Goal: Information Seeking & Learning: Learn about a topic

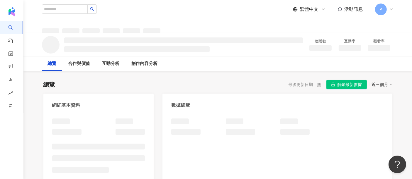
click at [340, 85] on span "解鎖最新數據" at bounding box center [349, 84] width 25 height 9
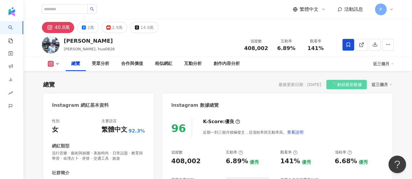
scroll to position [36, 0]
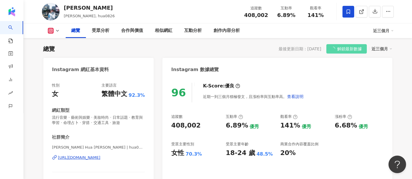
click at [349, 6] on span at bounding box center [348, 12] width 12 height 12
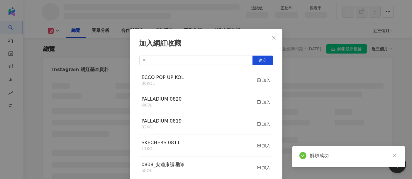
scroll to position [2, 0]
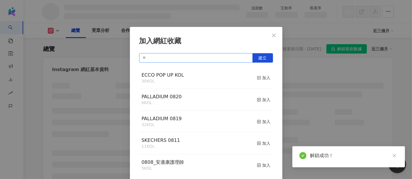
click at [187, 58] on input "text" at bounding box center [195, 57] width 113 height 9
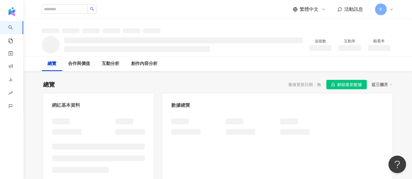
click at [357, 82] on span "解鎖最新數據" at bounding box center [349, 84] width 25 height 9
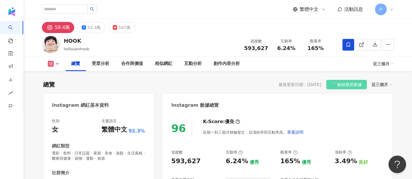
scroll to position [36, 0]
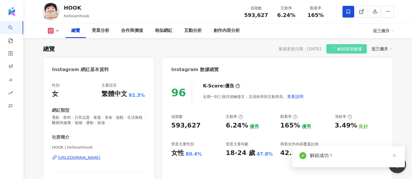
click at [352, 9] on span at bounding box center [348, 12] width 12 height 12
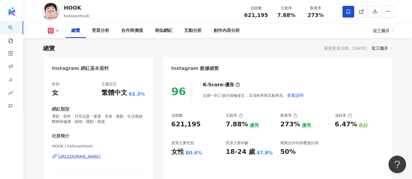
click at [349, 12] on div "加入網紅收藏 建立 ECCO POP UP KOL 30 KOL 加入 PALLADIUM 0820 6 KOL 加入 PALLADIUM 0819 32 K…" at bounding box center [206, 89] width 412 height 179
click at [347, 10] on icon at bounding box center [349, 11] width 4 height 4
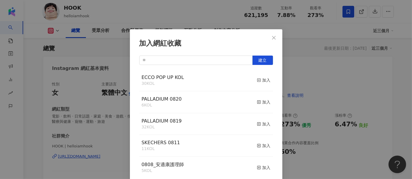
scroll to position [2, 0]
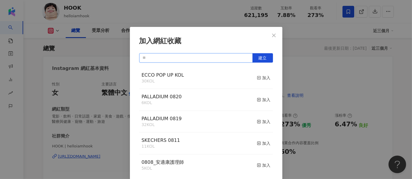
click at [226, 58] on input "text" at bounding box center [195, 57] width 113 height 9
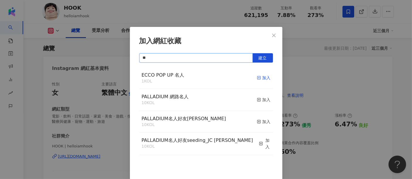
type input "**"
click at [257, 77] on rect "button" at bounding box center [258, 78] width 3 height 3
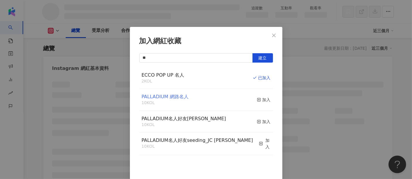
click at [160, 97] on span "PALLADIUM 網路名人" at bounding box center [165, 97] width 47 height 6
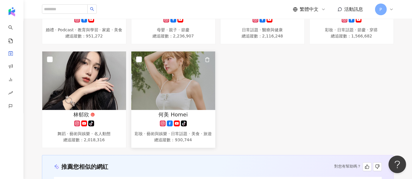
scroll to position [391, 0]
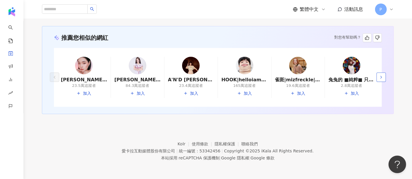
click at [380, 80] on icon "button" at bounding box center [381, 77] width 5 height 5
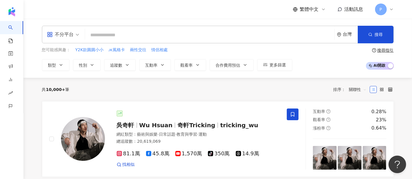
click at [63, 38] on div "不分平台" at bounding box center [60, 34] width 27 height 9
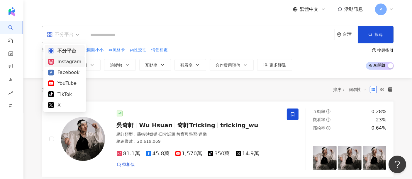
click at [68, 61] on div "Instagram" at bounding box center [64, 61] width 33 height 7
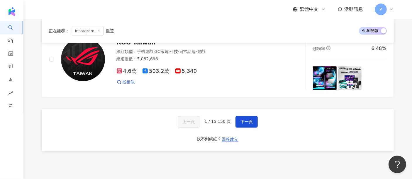
scroll to position [1027, 0]
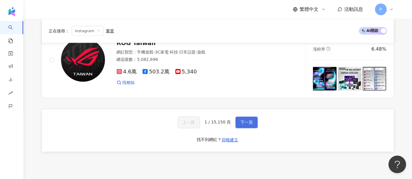
click at [250, 121] on span "下一頁" at bounding box center [246, 123] width 12 height 5
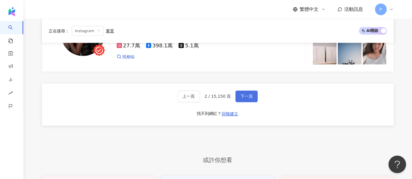
click at [248, 94] on span "下一頁" at bounding box center [246, 96] width 12 height 5
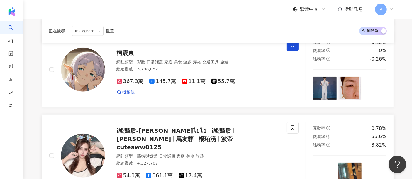
scroll to position [471, 0]
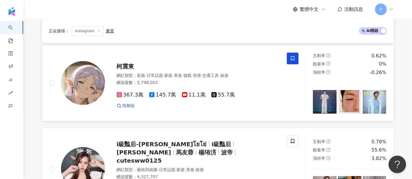
click at [177, 81] on div "總追蹤數 ： 5,798,052" at bounding box center [198, 83] width 163 height 6
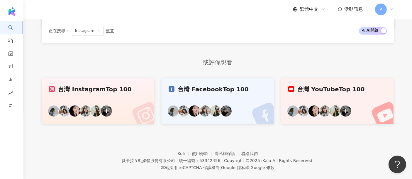
scroll to position [1058, 0]
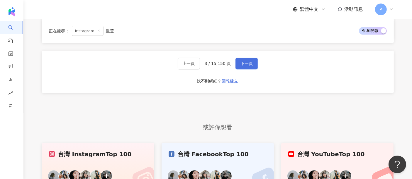
click at [251, 62] on span "下一頁" at bounding box center [246, 64] width 12 height 5
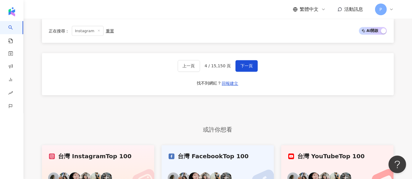
scroll to position [1075, 0]
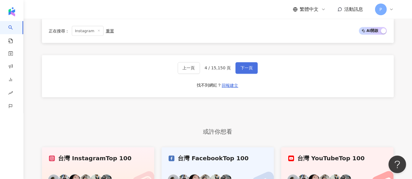
click at [252, 62] on button "下一頁" at bounding box center [246, 68] width 22 height 12
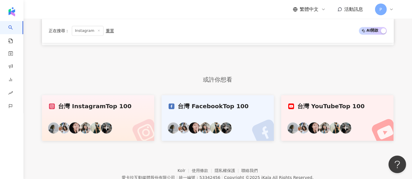
scroll to position [1027, 0]
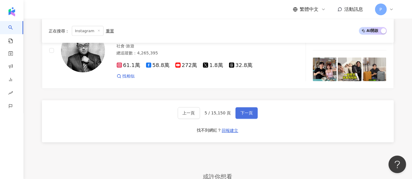
click at [248, 111] on span "下一頁" at bounding box center [246, 113] width 12 height 5
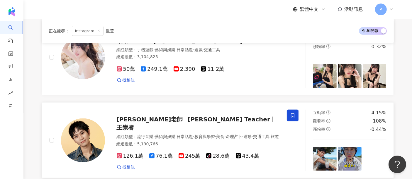
scroll to position [745, 0]
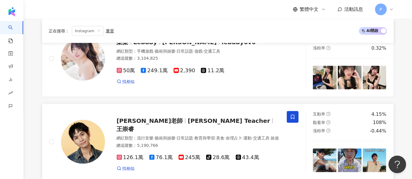
click at [134, 126] on span "王崇睿" at bounding box center [126, 129] width 18 height 7
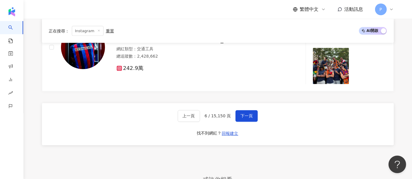
scroll to position [977, 0]
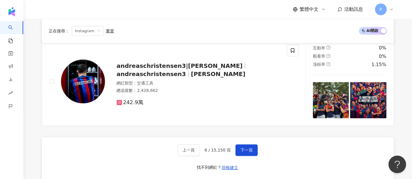
click at [237, 138] on div "上一頁 6 / 15,150 頁 下一頁 找不到網紅？ 回報建立" at bounding box center [218, 159] width 352 height 42
click at [240, 148] on span "下一頁" at bounding box center [246, 150] width 12 height 5
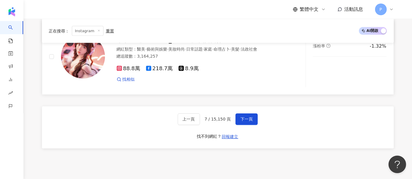
scroll to position [1022, 0]
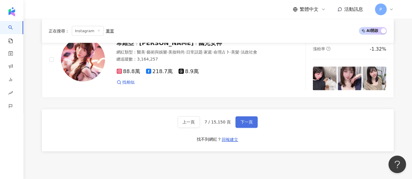
click at [250, 120] on span "下一頁" at bounding box center [246, 122] width 12 height 5
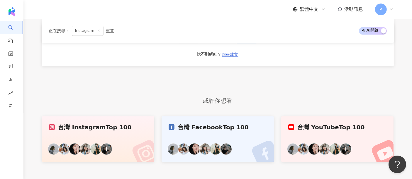
scroll to position [1025, 0]
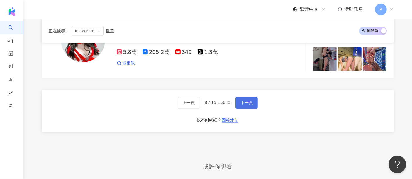
click at [245, 101] on span "下一頁" at bounding box center [246, 103] width 12 height 5
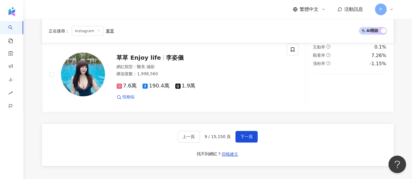
scroll to position [1088, 0]
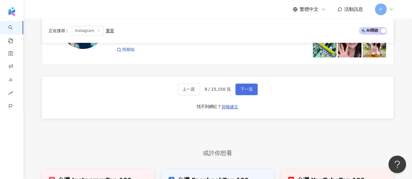
click at [246, 87] on span "下一頁" at bounding box center [246, 89] width 12 height 5
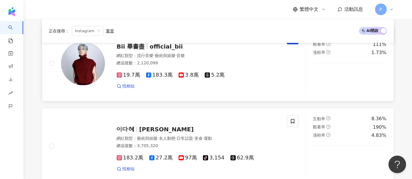
scroll to position [895, 0]
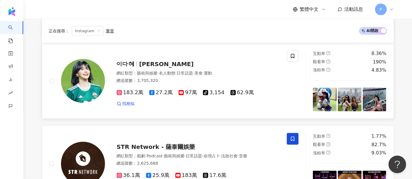
click at [240, 78] on div "總追蹤數 ： 3,705,320" at bounding box center [198, 81] width 163 height 6
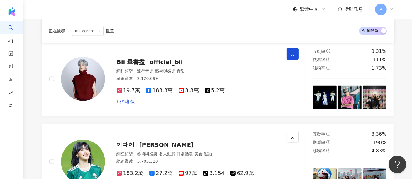
scroll to position [977, 0]
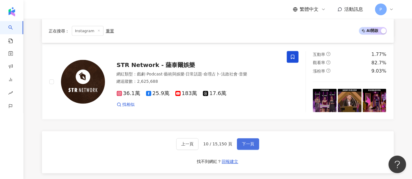
click at [253, 139] on button "下一頁" at bounding box center [248, 145] width 22 height 12
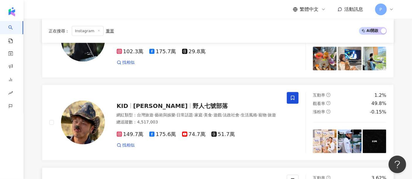
scroll to position [861, 0]
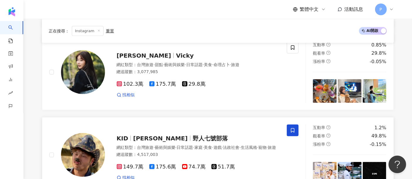
click at [212, 135] on div "KID 林柏昇 野人七號部落" at bounding box center [198, 139] width 163 height 8
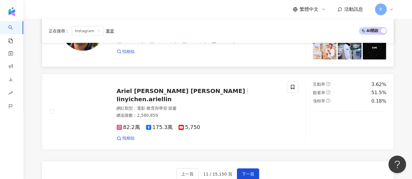
scroll to position [1089, 0]
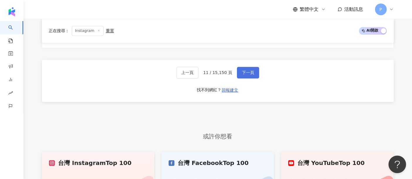
click at [237, 72] on button "下一頁" at bounding box center [248, 73] width 22 height 12
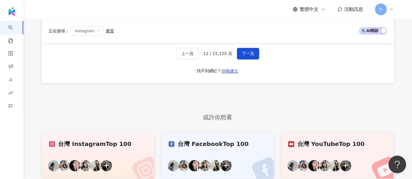
scroll to position [993, 0]
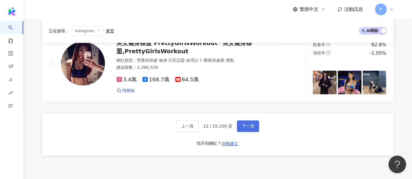
click at [242, 124] on span "下一頁" at bounding box center [248, 126] width 12 height 5
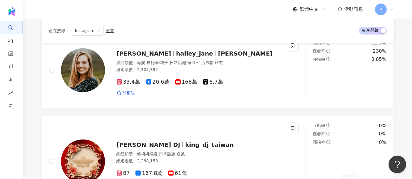
scroll to position [0, 0]
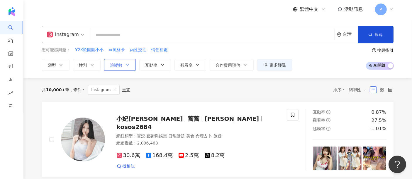
click at [111, 67] on span "追蹤數" at bounding box center [116, 65] width 12 height 5
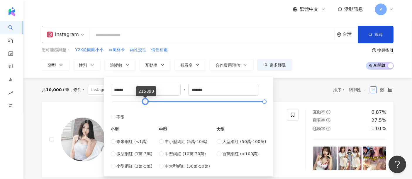
drag, startPoint x: 113, startPoint y: 103, endPoint x: 146, endPoint y: 104, distance: 32.9
click at [146, 104] on div at bounding box center [144, 101] width 3 height 3
click at [203, 167] on span "中大型網紅 (30萬-50萬)" at bounding box center [187, 166] width 45 height 6
type input "******"
drag, startPoint x: 188, startPoint y: 102, endPoint x: 264, endPoint y: 105, distance: 75.7
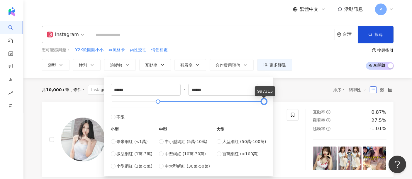
click at [264, 104] on div at bounding box center [263, 101] width 3 height 3
type input "*******"
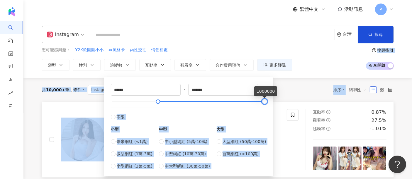
drag, startPoint x: 264, startPoint y: 105, endPoint x: 275, endPoint y: 105, distance: 11.4
click at [286, 90] on div "共 10,000+ 筆 條件 ： Instagram 重置 排序： 關聯性" at bounding box center [218, 90] width 352 height 10
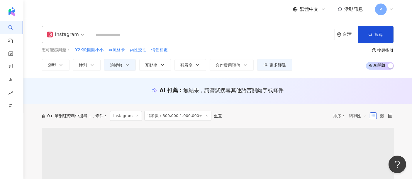
click at [259, 91] on span "無結果，請嘗試搜尋其他語言關鍵字或條件" at bounding box center [233, 90] width 100 height 6
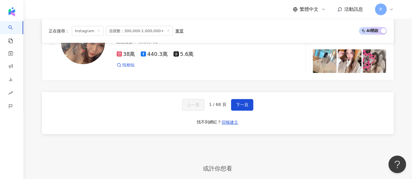
scroll to position [1019, 0]
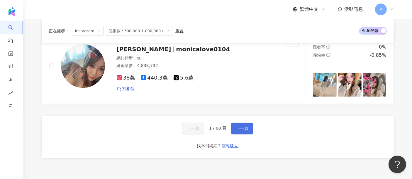
click at [251, 123] on button "下一頁" at bounding box center [242, 129] width 22 height 12
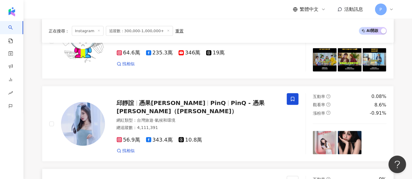
scroll to position [977, 0]
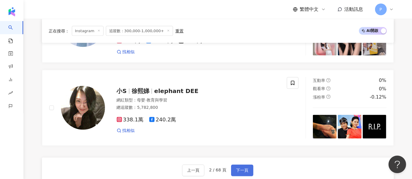
click at [245, 169] on span "下一頁" at bounding box center [242, 171] width 12 height 5
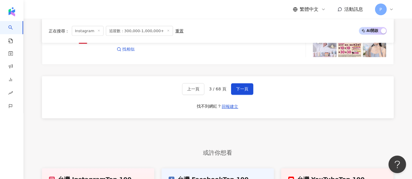
scroll to position [1044, 0]
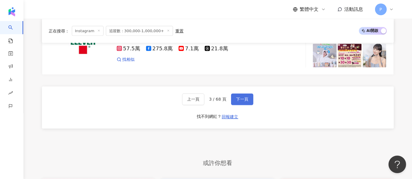
click at [240, 97] on span "下一頁" at bounding box center [242, 99] width 12 height 5
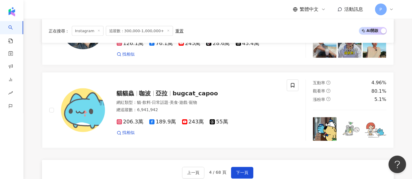
scroll to position [991, 0]
click at [240, 171] on span "下一頁" at bounding box center [242, 173] width 12 height 5
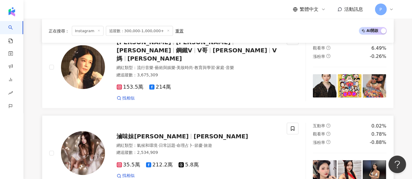
scroll to position [1042, 0]
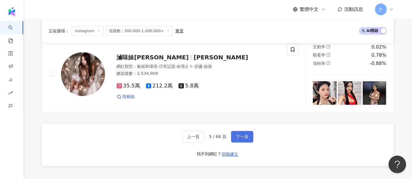
click at [237, 131] on button "下一頁" at bounding box center [242, 137] width 22 height 12
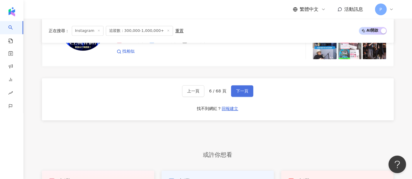
click at [232, 91] on button "下一頁" at bounding box center [242, 91] width 22 height 12
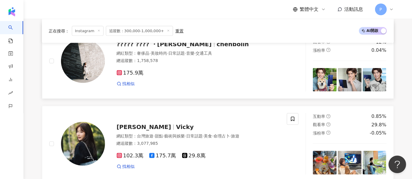
scroll to position [1050, 0]
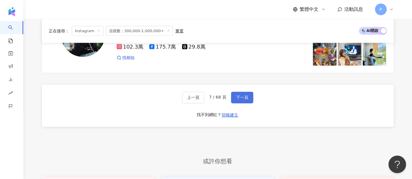
click at [244, 96] on span "下一頁" at bounding box center [242, 98] width 12 height 5
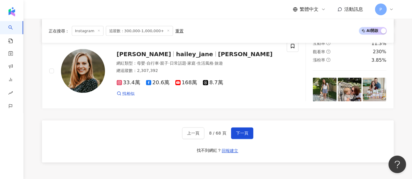
scroll to position [1083, 0]
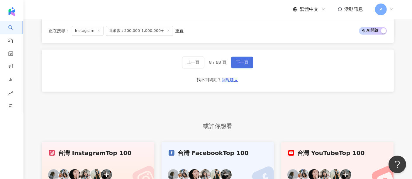
click at [242, 59] on button "下一頁" at bounding box center [242, 63] width 22 height 12
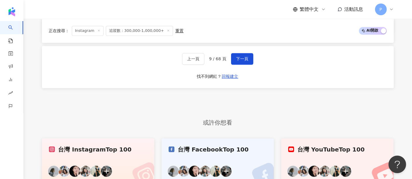
scroll to position [1018, 0]
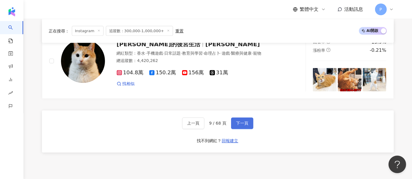
click at [242, 118] on button "下一頁" at bounding box center [242, 124] width 22 height 12
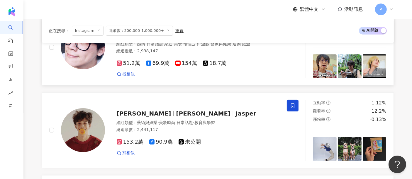
scroll to position [105, 0]
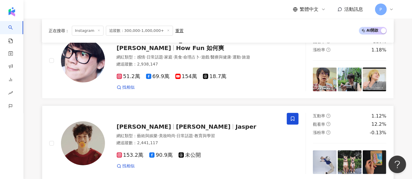
click at [235, 128] on span "Jasper" at bounding box center [245, 126] width 21 height 7
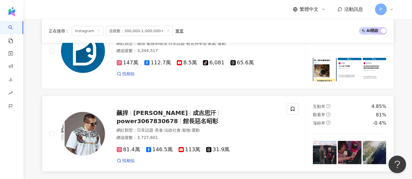
scroll to position [977, 0]
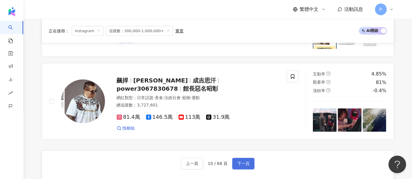
click at [233, 162] on button "下一頁" at bounding box center [243, 164] width 22 height 12
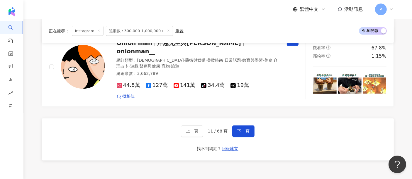
scroll to position [1049, 0]
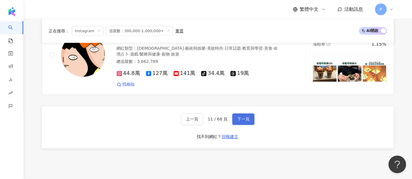
click at [243, 114] on button "下一頁" at bounding box center [243, 120] width 22 height 12
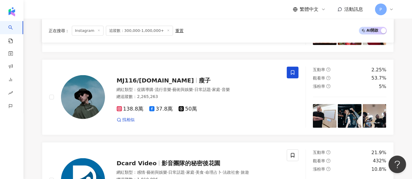
scroll to position [293, 0]
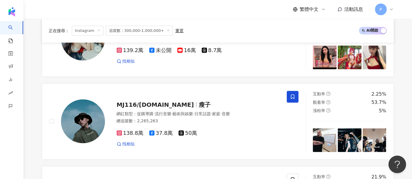
click at [242, 108] on div "MJ116/E.so 瘦子 網紅類型 ： 促購導購 · 流行音樂 · 藝術與娛樂 · 日常話題 · 家庭 · 音樂 總追蹤數 ： 2,265,263 138.…" at bounding box center [192, 121] width 175 height 51
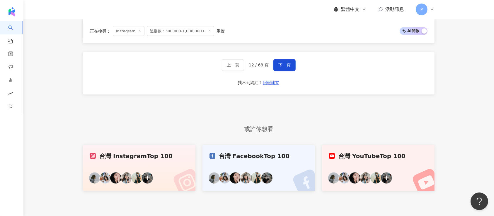
scroll to position [998, 0]
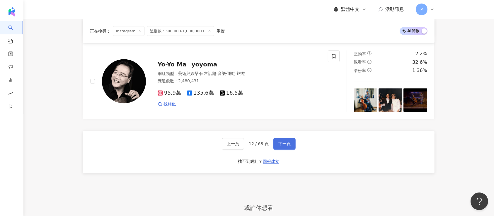
click at [287, 141] on span "下一頁" at bounding box center [285, 143] width 12 height 5
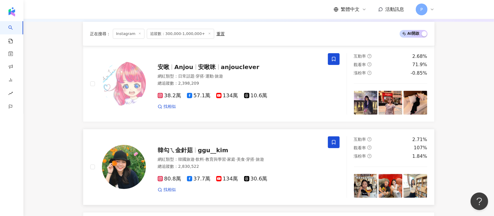
scroll to position [99, 0]
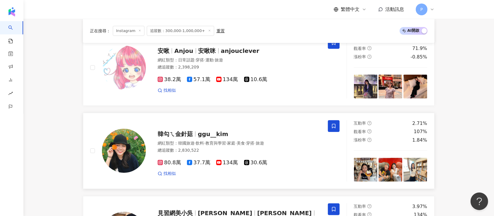
click at [224, 131] on span "ggu__kim" at bounding box center [213, 133] width 30 height 7
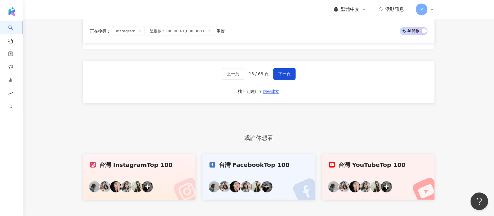
scroll to position [1095, 0]
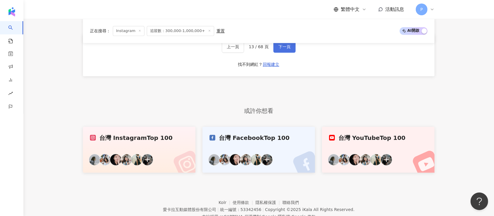
click at [284, 48] on span "下一頁" at bounding box center [285, 47] width 12 height 5
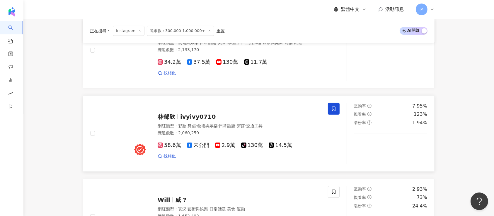
scroll to position [156, 0]
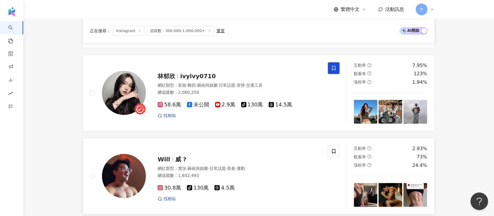
click at [172, 156] on span "Will" at bounding box center [167, 158] width 18 height 7
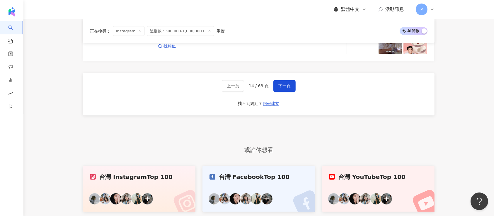
scroll to position [1016, 0]
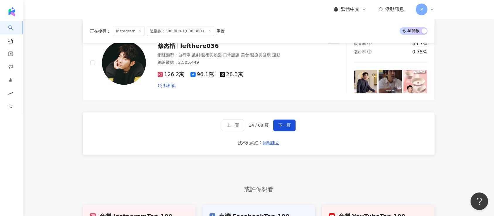
drag, startPoint x: 282, startPoint y: 125, endPoint x: 324, endPoint y: 1, distance: 130.4
click at [282, 125] on span "下一頁" at bounding box center [285, 125] width 12 height 5
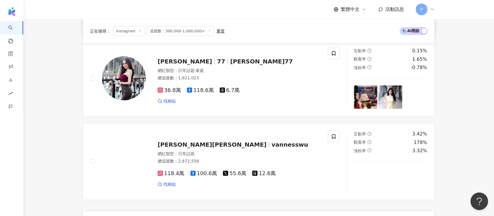
scroll to position [984, 0]
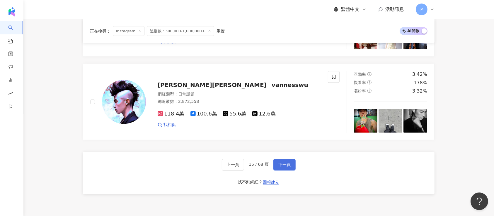
click at [284, 159] on button "下一頁" at bounding box center [285, 165] width 22 height 12
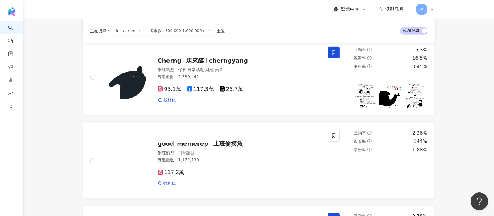
scroll to position [977, 0]
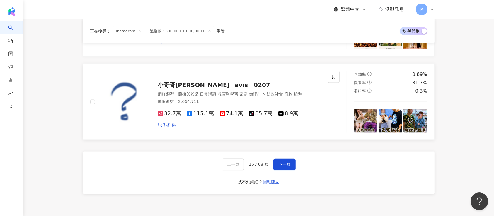
click at [248, 137] on link "小哥哥艾理 avis__0207 網紅類型 ： 藝術與娛樂 · 日常話題 · 教育與學習 · 家庭 · 命理占卜 · 法政社會 · 寵物 · 旅遊 總追蹤數 …" at bounding box center [259, 102] width 352 height 76
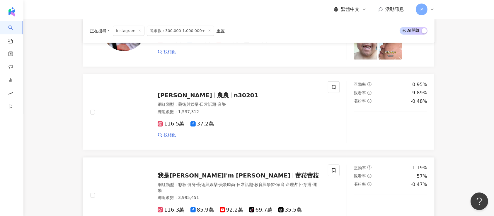
scroll to position [508, 0]
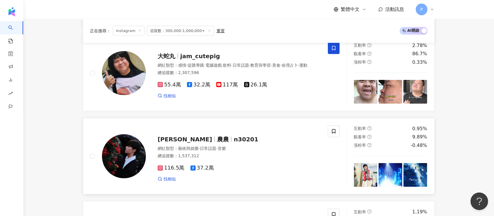
click at [197, 143] on div "陳立農 農農 n30201 網紅類型 ： 藝術與娛樂 · 日常話題 · 音樂 總追蹤數 ： 1,537,312 116.5萬 37.2萬 找相似" at bounding box center [233, 155] width 175 height 51
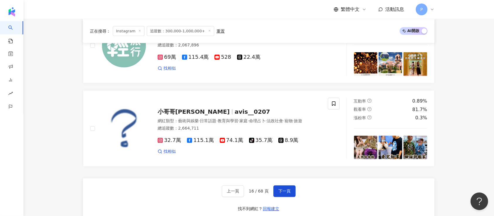
scroll to position [1016, 0]
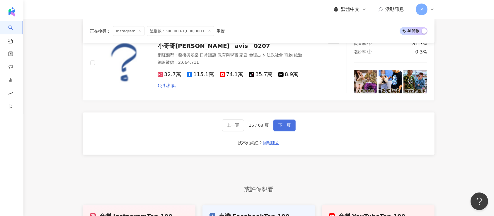
click at [286, 124] on span "下一頁" at bounding box center [285, 125] width 12 height 5
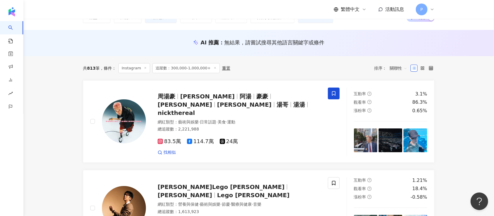
scroll to position [0, 0]
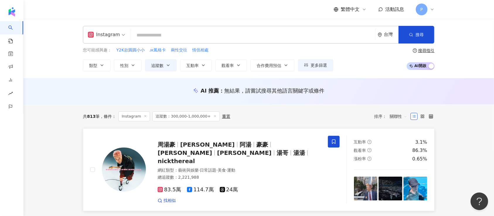
click at [240, 142] on span "阿湯" at bounding box center [246, 144] width 12 height 7
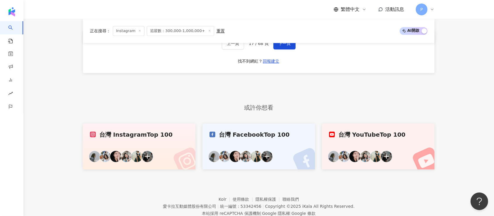
scroll to position [1037, 0]
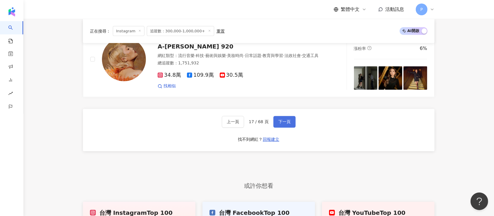
click at [285, 116] on button "下一頁" at bounding box center [285, 122] width 22 height 12
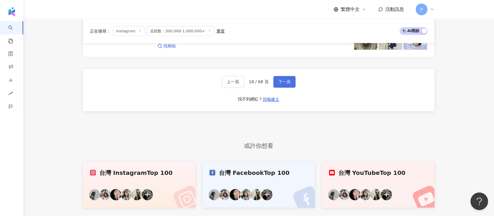
scroll to position [1056, 0]
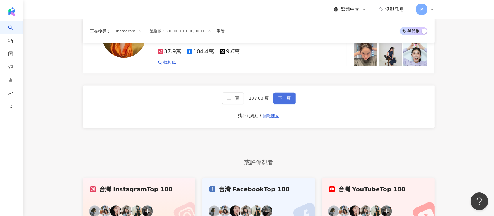
click at [281, 96] on span "下一頁" at bounding box center [285, 98] width 12 height 5
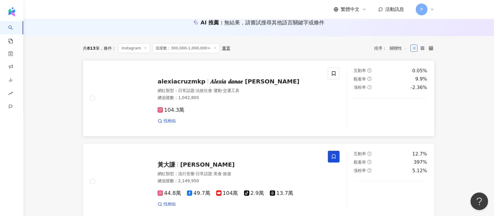
scroll to position [113, 0]
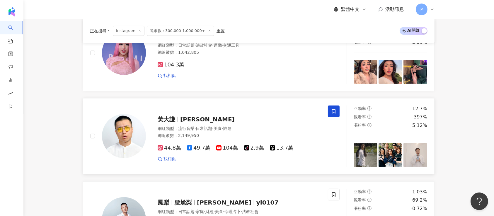
click at [211, 121] on div "黃大謙 大謙" at bounding box center [239, 119] width 163 height 8
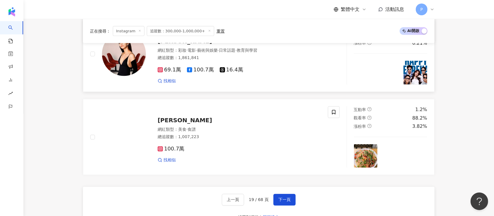
scroll to position [1012, 0]
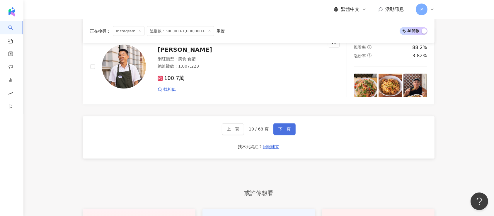
click at [289, 123] on button "下一頁" at bounding box center [285, 129] width 22 height 12
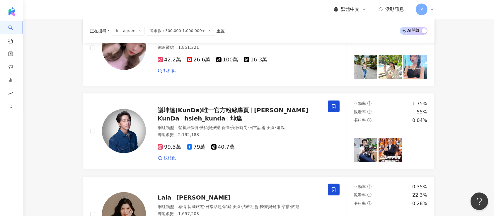
scroll to position [113, 0]
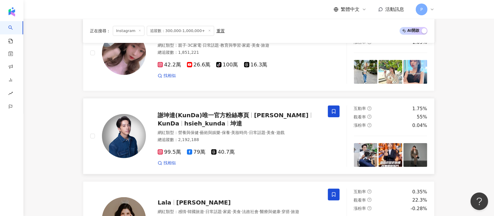
click at [230, 120] on div "謝坤達(KunDa)唯一官方粉絲專頁 謝坤達 KunDa hsieh_kunda 坤達" at bounding box center [239, 119] width 163 height 16
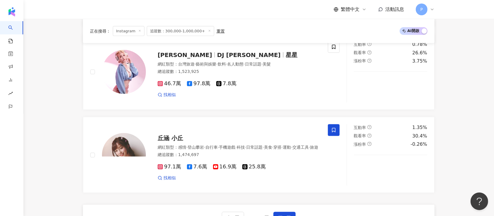
scroll to position [973, 0]
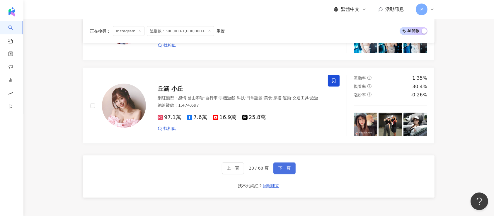
click at [279, 168] on span "下一頁" at bounding box center [285, 168] width 12 height 5
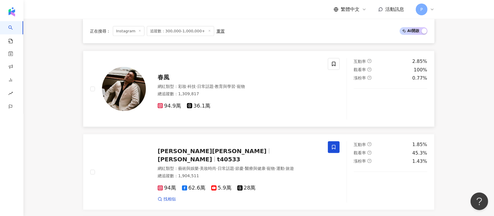
scroll to position [817, 0]
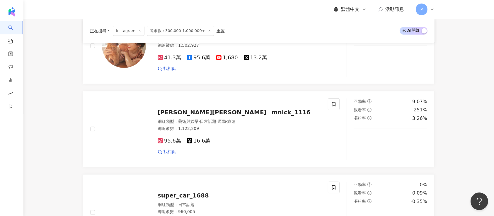
scroll to position [270, 0]
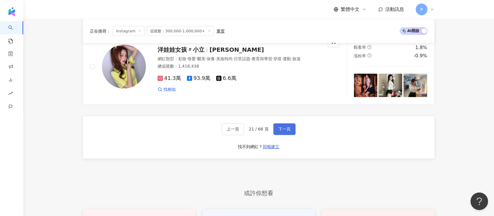
click at [280, 128] on span "下一頁" at bounding box center [285, 129] width 12 height 5
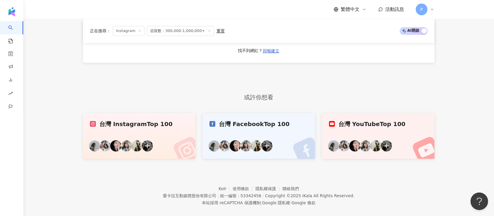
scroll to position [1076, 0]
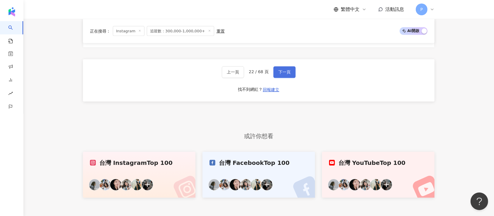
click at [291, 66] on button "下一頁" at bounding box center [285, 72] width 22 height 12
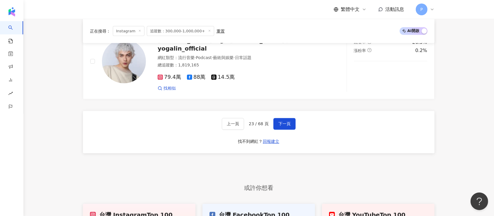
scroll to position [998, 0]
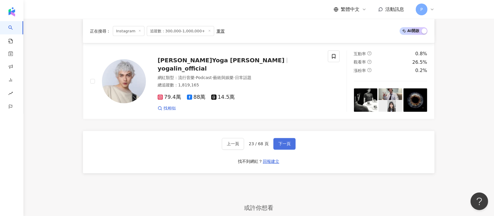
click at [283, 138] on button "下一頁" at bounding box center [285, 144] width 22 height 12
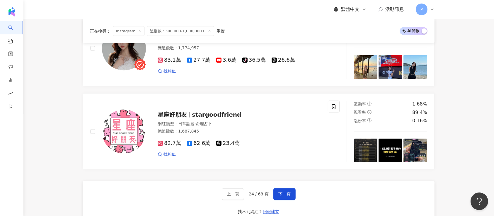
scroll to position [1037, 0]
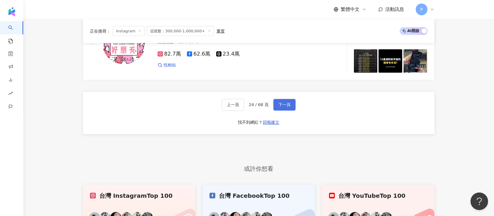
click at [279, 103] on span "下一頁" at bounding box center [285, 104] width 12 height 5
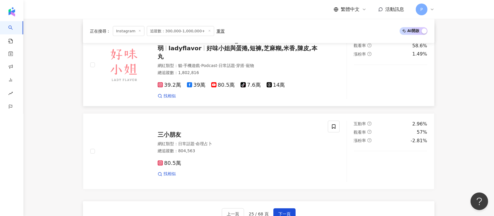
scroll to position [1006, 0]
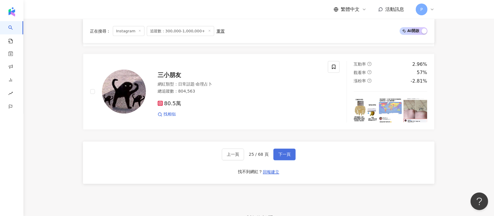
click at [289, 152] on span "下一頁" at bounding box center [285, 154] width 12 height 5
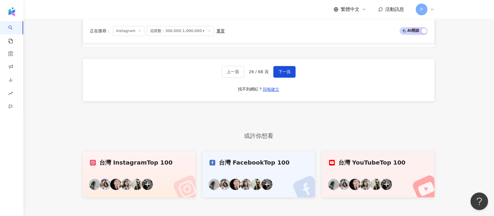
scroll to position [1049, 0]
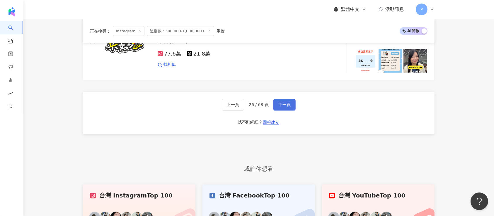
click at [290, 100] on button "下一頁" at bounding box center [285, 105] width 22 height 12
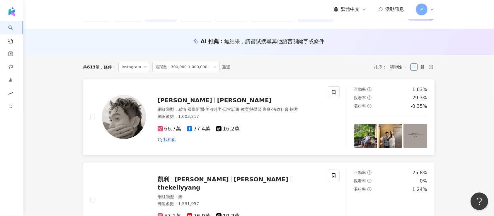
scroll to position [21, 0]
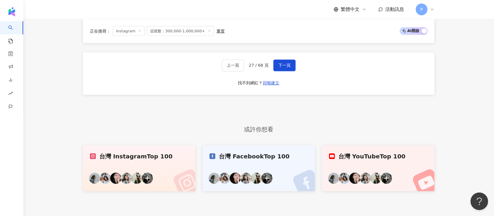
drag, startPoint x: 283, startPoint y: 64, endPoint x: 293, endPoint y: 56, distance: 12.3
click at [283, 65] on span "下一頁" at bounding box center [285, 65] width 12 height 5
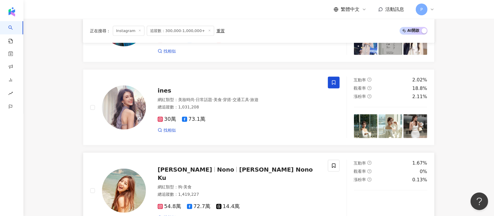
scroll to position [529, 0]
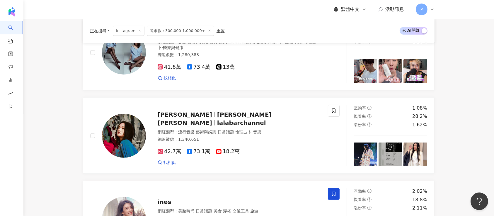
click at [412, 86] on div "正在搜尋 ： Instagram 追蹤數：300,000-1,000,000+ 重置 AI 開啟 AI 關閉 豆漿 Soybean Milk 豆漿 - Soy…" at bounding box center [258, 156] width 375 height 1163
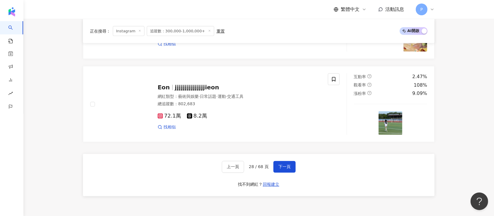
scroll to position [1037, 0]
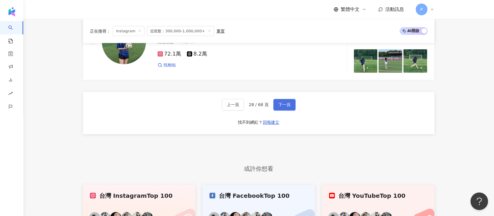
click at [279, 108] on button "下一頁" at bounding box center [285, 105] width 22 height 12
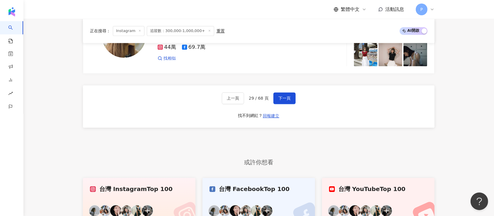
scroll to position [1087, 0]
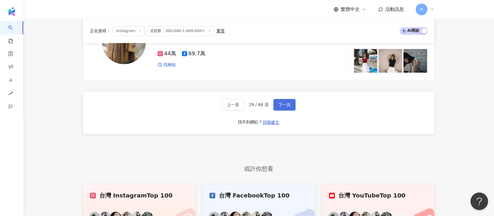
click at [290, 104] on button "下一頁" at bounding box center [285, 105] width 22 height 12
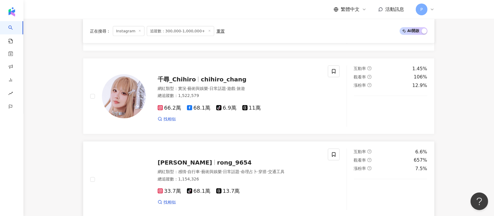
scroll to position [938, 0]
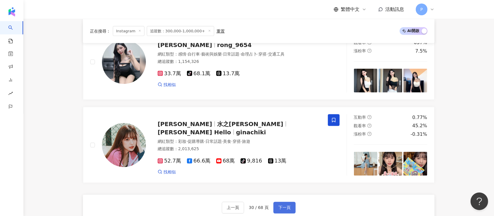
click at [289, 179] on span "下一頁" at bounding box center [285, 207] width 12 height 5
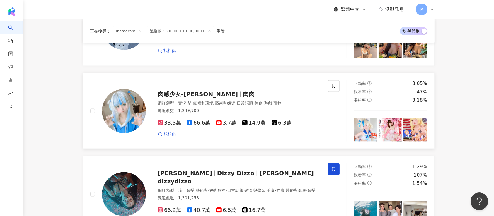
scroll to position [977, 0]
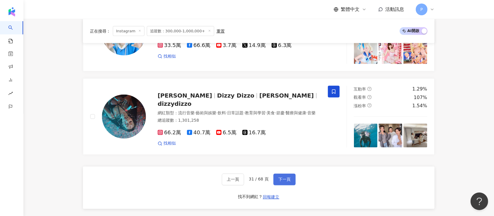
click at [281, 177] on span "下一頁" at bounding box center [285, 179] width 12 height 5
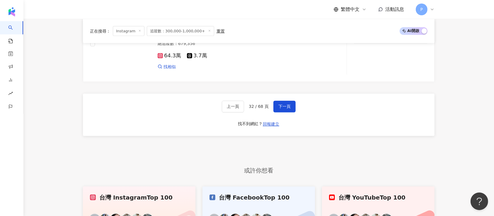
scroll to position [1037, 0]
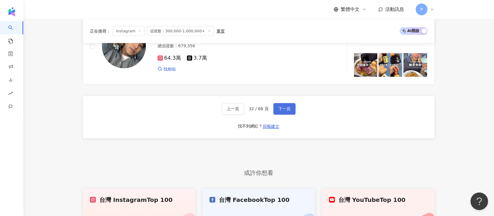
click at [281, 107] on button "下一頁" at bounding box center [285, 109] width 22 height 12
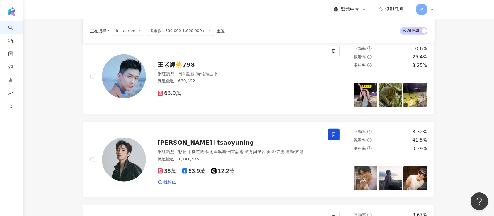
scroll to position [411, 0]
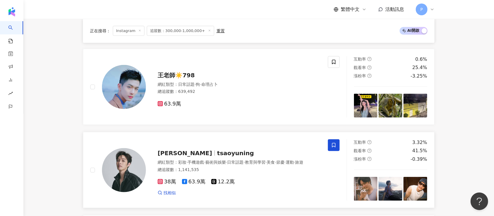
click at [217, 152] on span "tsaoyuning" at bounding box center [235, 152] width 37 height 7
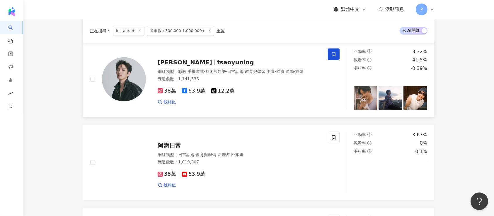
scroll to position [490, 0]
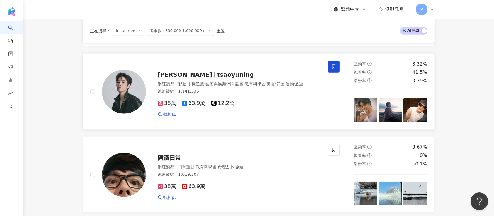
click at [329, 65] on span at bounding box center [334, 67] width 12 height 12
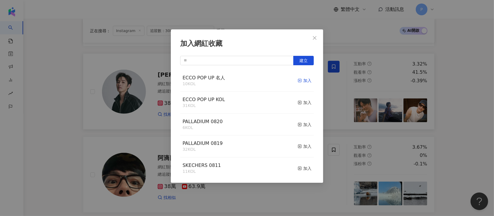
click at [304, 79] on div "加入" at bounding box center [305, 80] width 14 height 6
click at [74, 103] on div "加入網紅收藏 建立 ECCO POP UP 名人 11 KOL 已加入 ECCO POP UP KOL 31 KOL 加入 PALLADIUM 0820 6 …" at bounding box center [247, 108] width 494 height 216
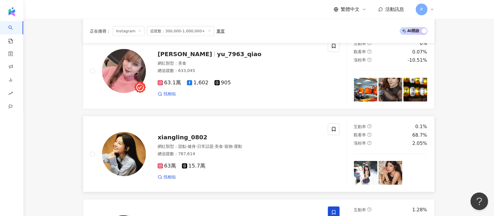
scroll to position [959, 0]
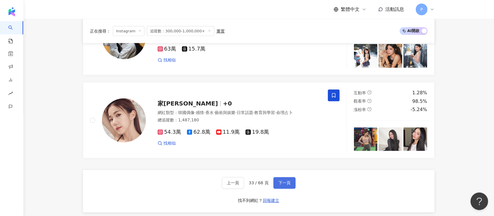
click at [286, 179] on span "下一頁" at bounding box center [285, 182] width 12 height 5
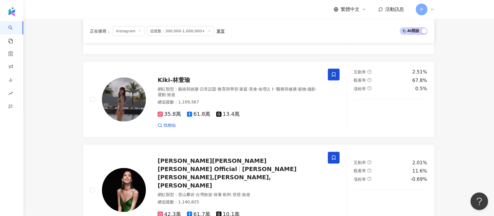
scroll to position [802, 0]
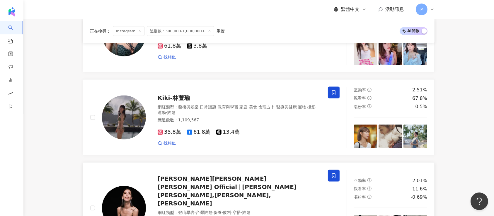
click at [269, 179] on span "Annie Chen,Nini Chen,chen_ting_ni" at bounding box center [227, 194] width 139 height 23
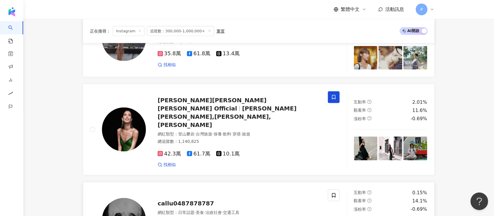
scroll to position [998, 0]
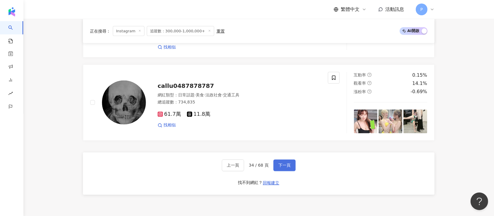
click at [285, 163] on span "下一頁" at bounding box center [285, 165] width 12 height 5
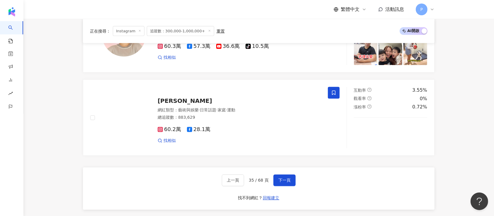
scroll to position [1016, 0]
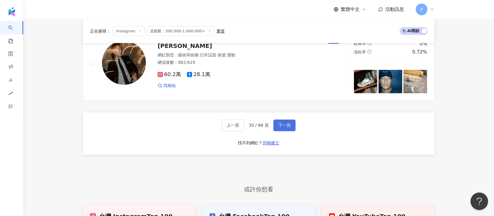
click at [280, 128] on button "下一頁" at bounding box center [285, 125] width 22 height 12
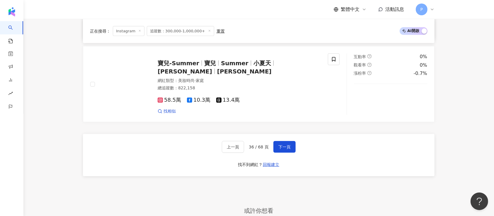
scroll to position [934, 0]
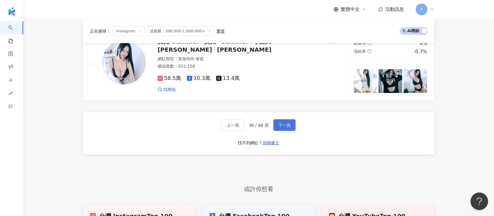
click at [274, 124] on button "下一頁" at bounding box center [285, 125] width 22 height 12
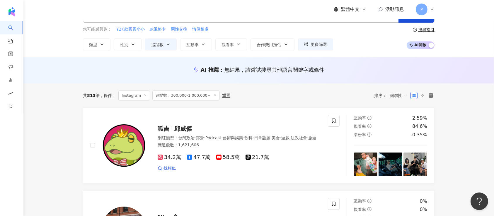
scroll to position [0, 0]
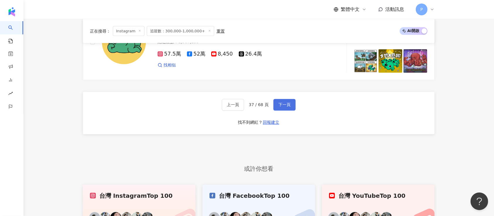
click at [289, 102] on span "下一頁" at bounding box center [285, 104] width 12 height 5
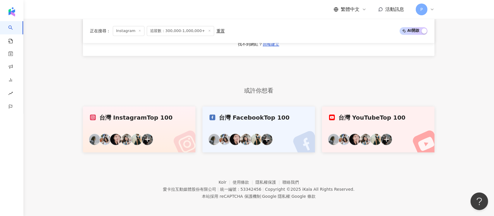
scroll to position [998, 0]
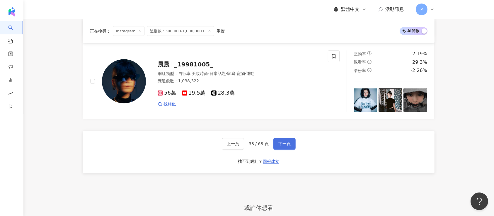
click at [280, 141] on span "下一頁" at bounding box center [285, 143] width 12 height 5
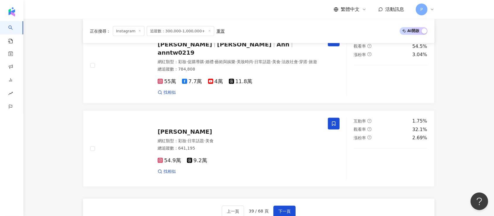
scroll to position [1041, 0]
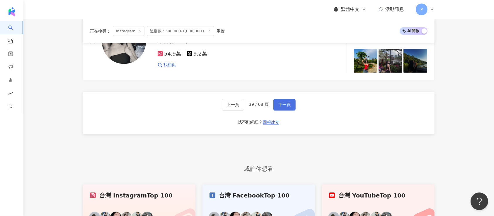
click at [284, 106] on span "下一頁" at bounding box center [285, 104] width 12 height 5
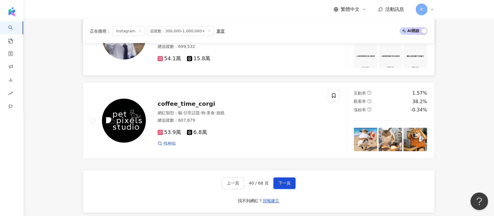
scroll to position [998, 0]
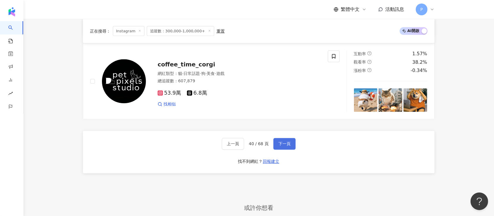
click at [283, 145] on span "下一頁" at bounding box center [285, 143] width 12 height 5
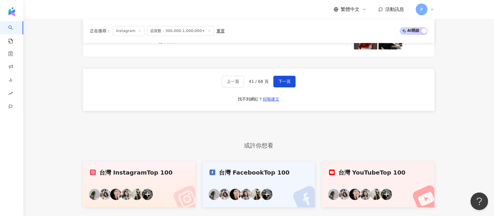
scroll to position [1015, 0]
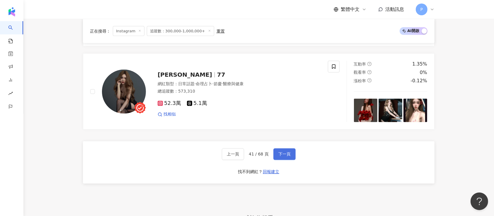
click at [283, 152] on span "下一頁" at bounding box center [285, 154] width 12 height 5
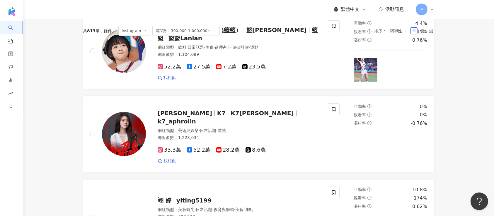
scroll to position [38, 0]
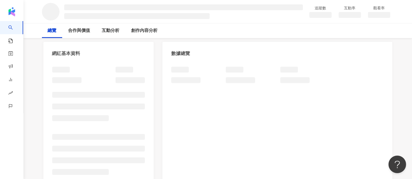
scroll to position [97, 0]
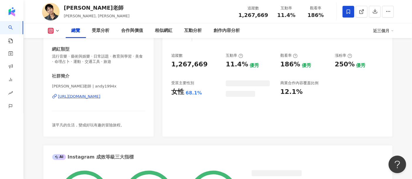
scroll to position [98, 0]
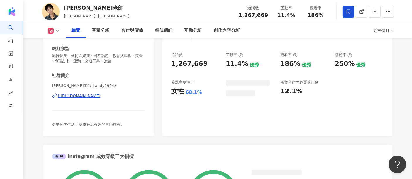
click at [101, 97] on div "https://www.instagram.com/andy1994x/" at bounding box center [79, 96] width 43 height 5
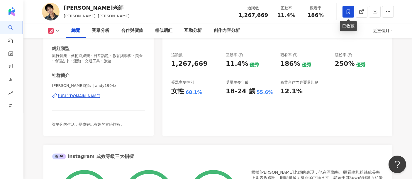
click at [347, 12] on icon at bounding box center [349, 11] width 4 height 4
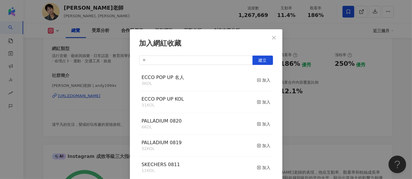
scroll to position [2, 0]
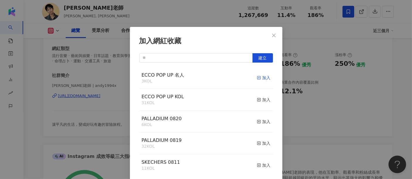
click at [259, 78] on div "加入" at bounding box center [264, 78] width 14 height 6
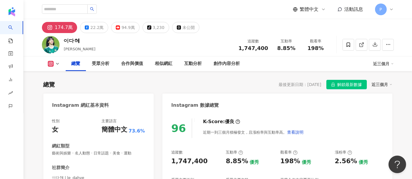
scroll to position [98, 0]
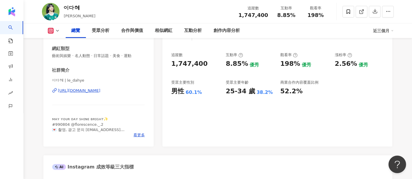
click at [101, 92] on div "[URL][DOMAIN_NAME]" at bounding box center [79, 90] width 43 height 5
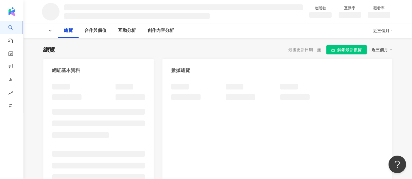
scroll to position [65, 0]
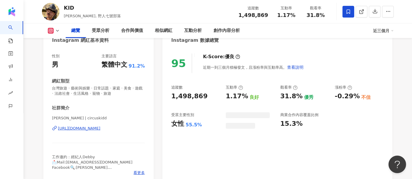
click at [99, 128] on div "https://www.instagram.com/circuskidd/" at bounding box center [79, 128] width 43 height 5
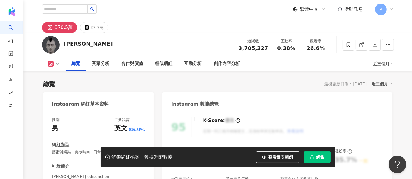
scroll to position [65, 0]
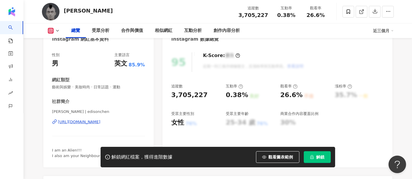
click at [90, 122] on div "https://www.instagram.com/edisonchen/" at bounding box center [79, 122] width 43 height 5
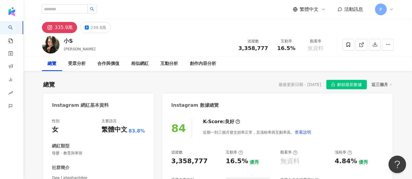
scroll to position [65, 0]
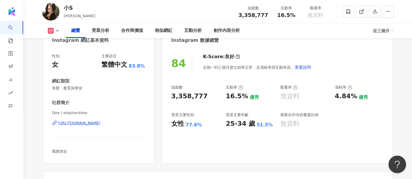
click at [92, 123] on div "[URL][DOMAIN_NAME]" at bounding box center [79, 123] width 43 height 5
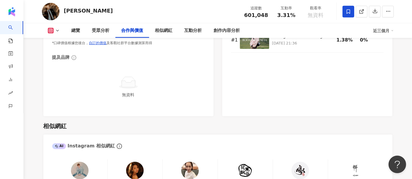
scroll to position [839, 0]
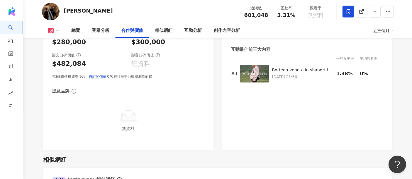
click at [350, 10] on icon at bounding box center [348, 11] width 5 height 5
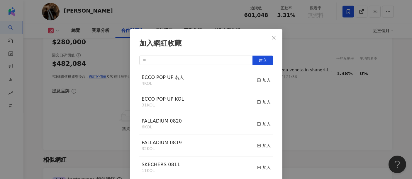
scroll to position [2, 0]
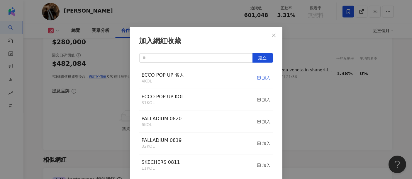
click at [257, 79] on icon "button" at bounding box center [259, 78] width 4 height 4
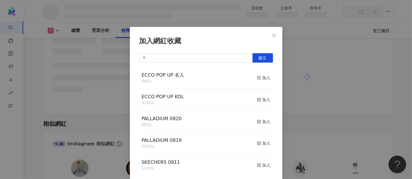
scroll to position [723, 0]
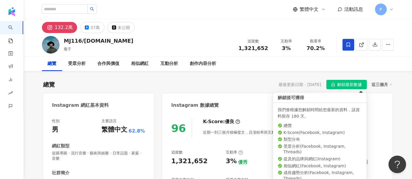
click at [342, 84] on span "解鎖最新數據" at bounding box center [349, 84] width 25 height 9
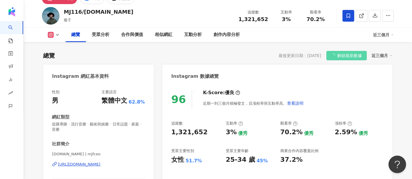
scroll to position [65, 0]
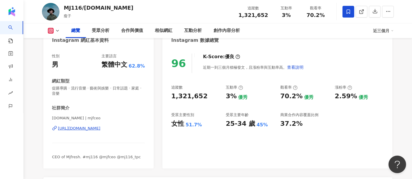
click at [101, 129] on div "https://www.instagram.com/mjfceo/" at bounding box center [79, 128] width 43 height 5
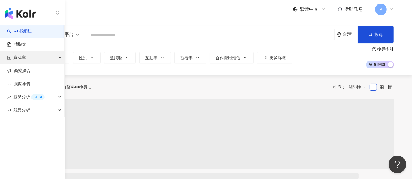
click at [18, 56] on span "資源庫" at bounding box center [19, 57] width 12 height 13
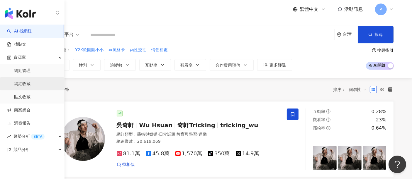
click at [26, 82] on link "網紅收藏" at bounding box center [22, 84] width 16 height 6
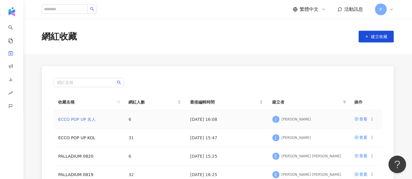
click at [90, 117] on link "ECCO POP UP 名人" at bounding box center [76, 119] width 37 height 5
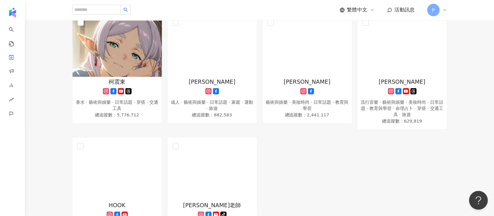
scroll to position [85, 0]
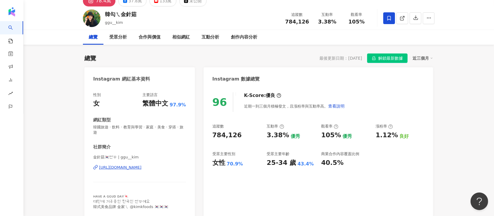
scroll to position [39, 0]
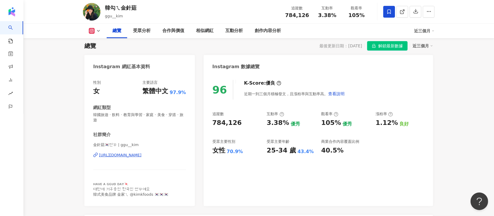
click at [142, 155] on div "[URL][DOMAIN_NAME]" at bounding box center [120, 154] width 43 height 5
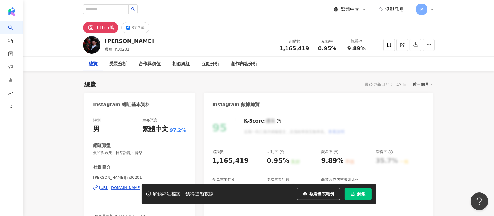
click at [120, 190] on div "解鎖網紅檔案，獲得進階數據 觀看圖表範例 解鎖" at bounding box center [247, 193] width 494 height 21
click at [121, 189] on div "解鎖網紅檔案，獲得進階數據 觀看圖表範例 解鎖" at bounding box center [247, 193] width 494 height 21
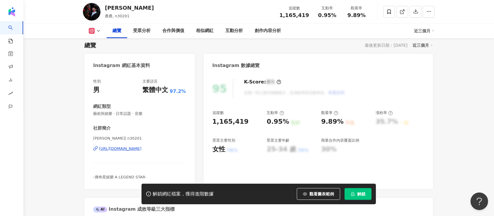
click at [142, 149] on div "https://www.instagram.com/n30201/" at bounding box center [120, 148] width 43 height 5
drag, startPoint x: 126, startPoint y: 138, endPoint x: 92, endPoint y: 140, distance: 34.1
click at [92, 140] on div "性別 男 主要語言 繁體中文 97.2% 網紅類型 藝術與娛樂 · 日常話題 · 音樂 社群簡介 陳立農 | n30201 https://www.insta…" at bounding box center [139, 131] width 111 height 116
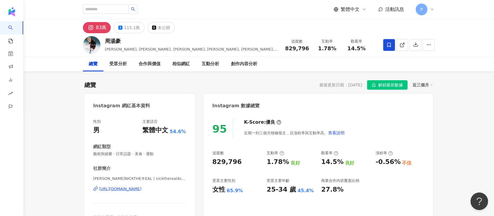
click at [142, 188] on div "https://www.instagram.com/nickthereal4sho/" at bounding box center [120, 188] width 43 height 5
click at [395, 83] on span "解鎖最新數據" at bounding box center [391, 84] width 25 height 9
click at [385, 44] on span at bounding box center [390, 45] width 12 height 12
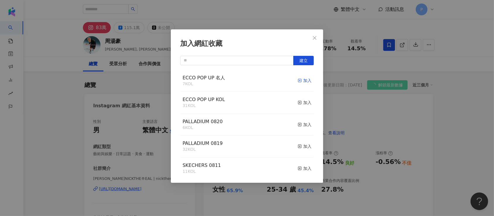
click at [298, 78] on div "加入" at bounding box center [305, 80] width 14 height 6
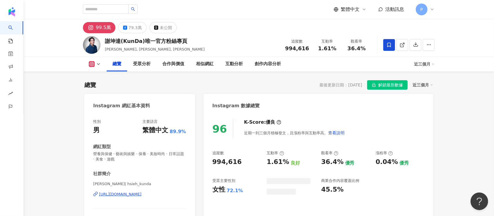
click at [142, 191] on div "[URL][DOMAIN_NAME]" at bounding box center [120, 193] width 43 height 5
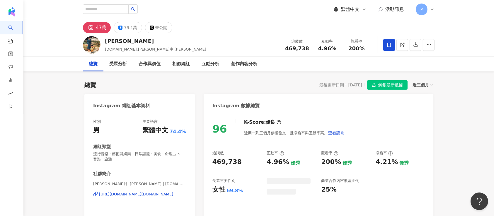
scroll to position [36, 0]
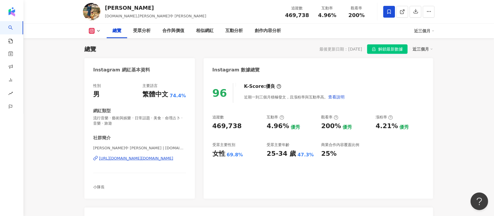
click at [378, 47] on button "解鎖最新數據" at bounding box center [387, 48] width 40 height 9
click at [389, 16] on span at bounding box center [390, 12] width 12 height 12
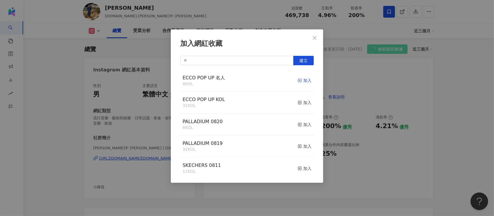
click at [305, 81] on div "加入" at bounding box center [305, 80] width 14 height 6
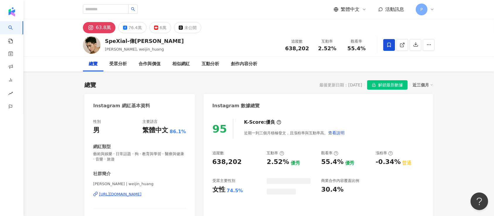
click at [387, 84] on span "解鎖最新數據" at bounding box center [391, 84] width 25 height 9
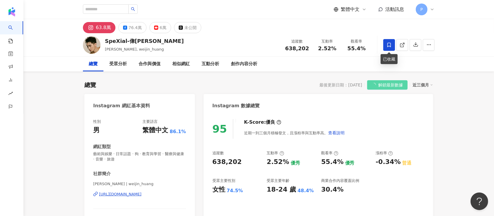
click at [391, 46] on icon at bounding box center [390, 45] width 4 height 4
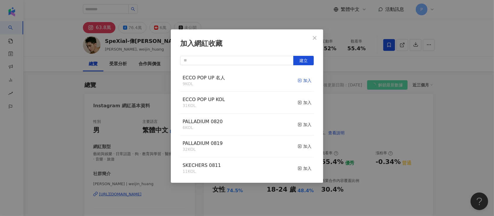
click at [298, 80] on icon "button" at bounding box center [300, 80] width 4 height 4
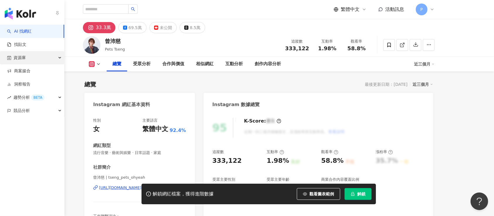
click at [22, 60] on span "資源庫" at bounding box center [19, 57] width 12 height 13
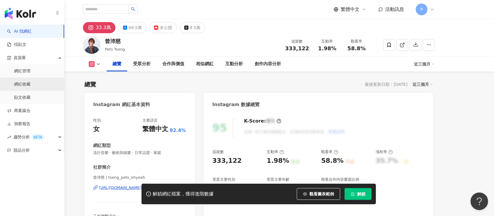
click at [24, 85] on link "網紅收藏" at bounding box center [22, 84] width 16 height 6
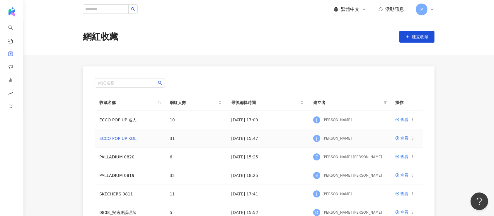
click at [128, 136] on link "ECCO POP UP KOL" at bounding box center [117, 138] width 37 height 5
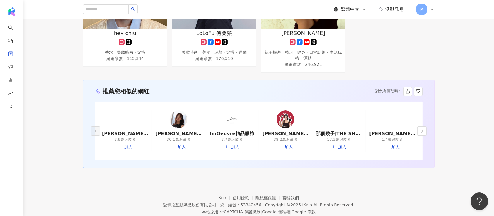
scroll to position [906, 0]
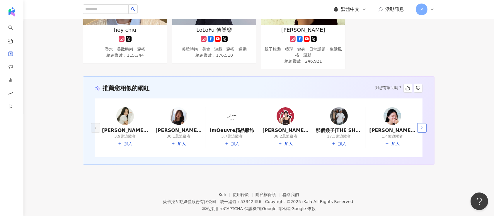
click at [424, 125] on icon "button" at bounding box center [422, 127] width 5 height 5
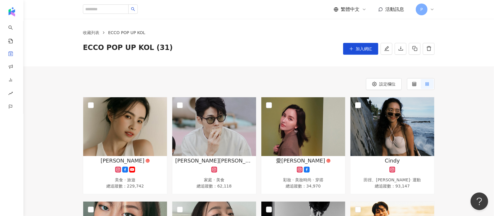
scroll to position [0, 0]
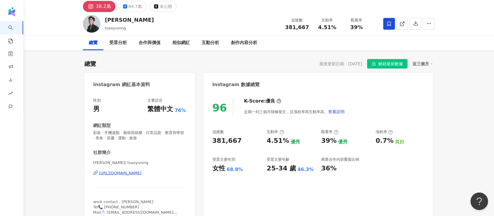
scroll to position [39, 0]
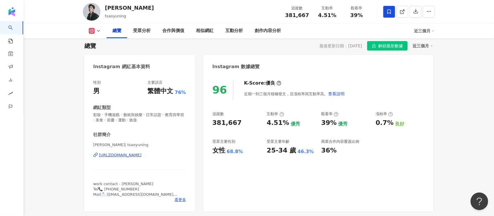
click at [142, 153] on div "https://www.instagram.com/tsaoyuning/" at bounding box center [120, 154] width 43 height 5
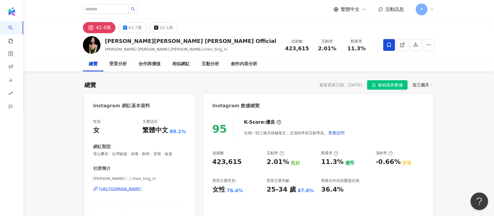
click at [142, 189] on div "[URL][DOMAIN_NAME]" at bounding box center [120, 188] width 43 height 5
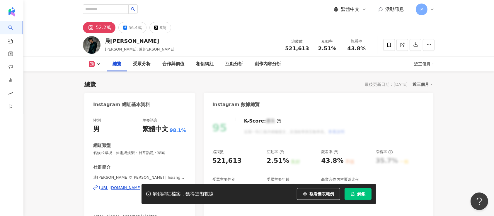
scroll to position [39, 0]
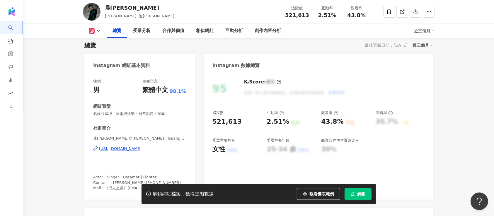
click at [121, 148] on div "https://www.instagram.com/hsiang_5208/" at bounding box center [120, 148] width 43 height 5
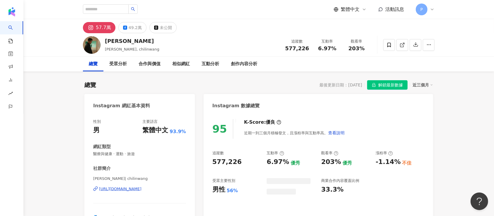
click at [114, 188] on div "[URL][DOMAIN_NAME]" at bounding box center [120, 188] width 43 height 5
